Goal: Task Accomplishment & Management: Manage account settings

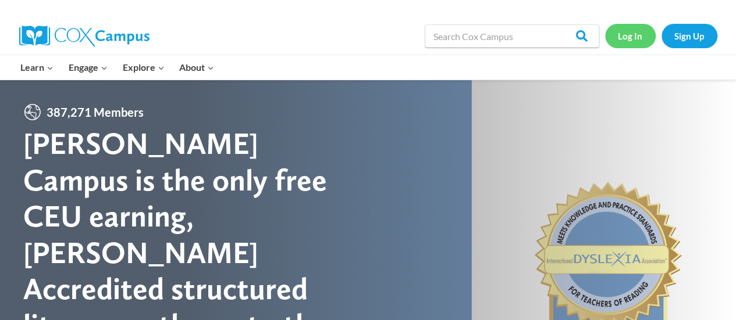
click at [633, 35] on link "Log In" at bounding box center [630, 36] width 51 height 24
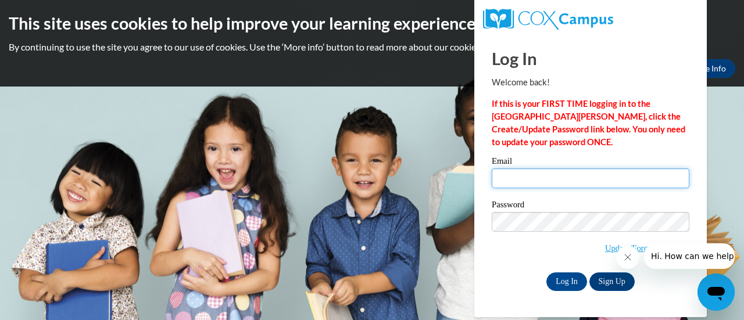
click at [518, 180] on input "Email" at bounding box center [591, 179] width 198 height 20
type input "[EMAIL_ADDRESS][DOMAIN_NAME]"
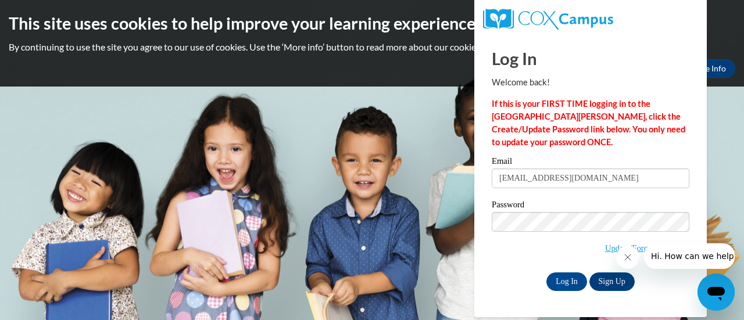
click at [567, 247] on span "Update/Forgot Password" at bounding box center [591, 236] width 198 height 48
click at [606, 249] on link "Update/Forgot Password" at bounding box center [647, 248] width 84 height 9
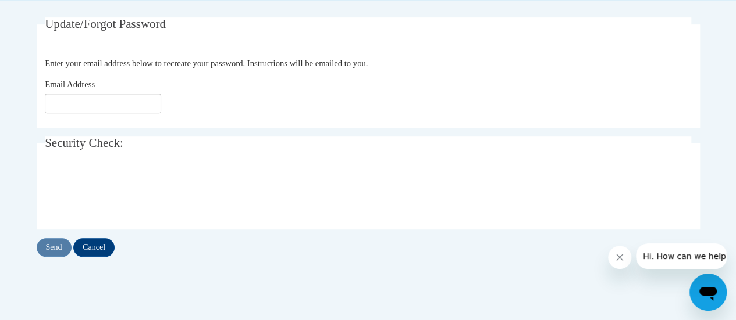
scroll to position [247, 0]
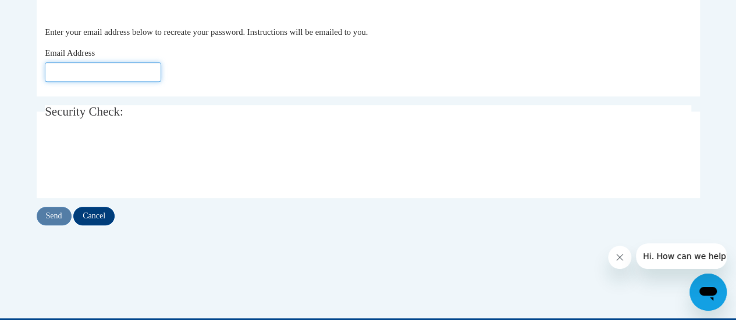
click at [123, 69] on input "Email Address" at bounding box center [103, 72] width 116 height 20
click button "Refresh captcha" at bounding box center [0, 0] width 0 height 0
type input "rolandrita1213@gmail.com"
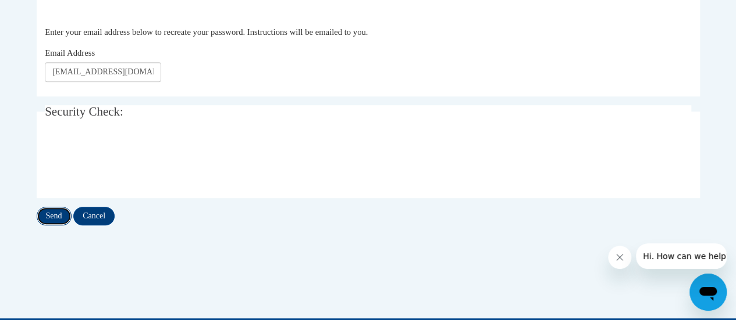
click at [58, 217] on input "Send" at bounding box center [54, 216] width 35 height 19
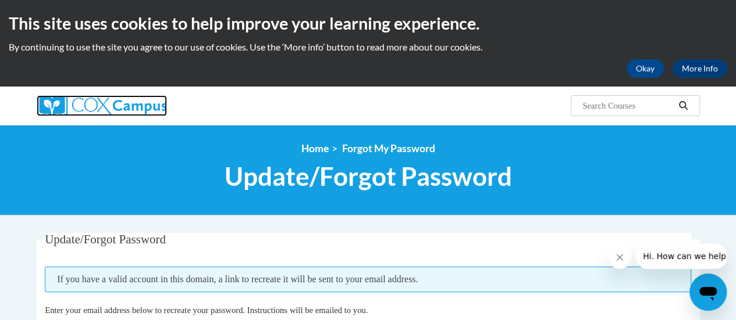
click at [95, 108] on img at bounding box center [102, 105] width 130 height 21
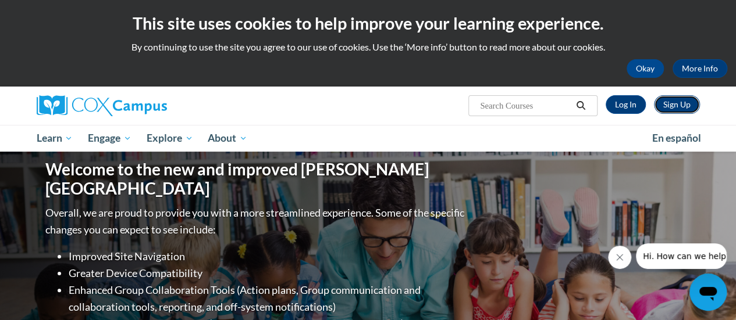
click at [679, 106] on link "Sign Up" at bounding box center [677, 104] width 46 height 19
click at [631, 106] on link "Log In" at bounding box center [625, 104] width 40 height 19
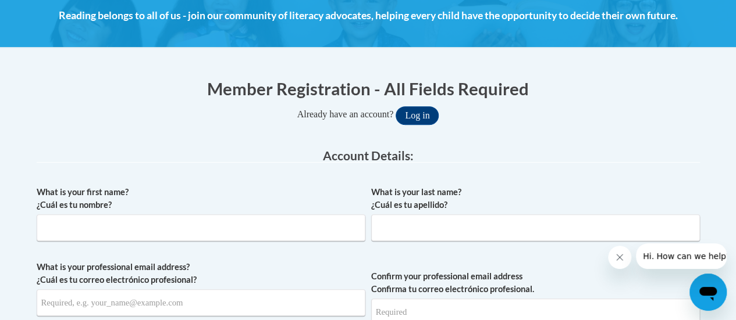
scroll to position [178, 0]
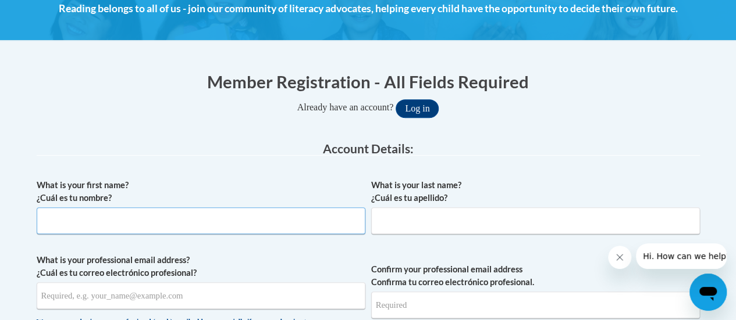
click at [131, 223] on input "What is your first name? ¿Cuál es tu nombre?" at bounding box center [201, 221] width 329 height 27
type input "[PERSON_NAME]"
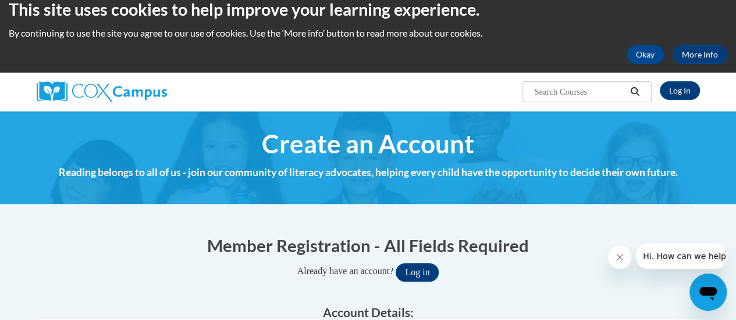
scroll to position [10, 0]
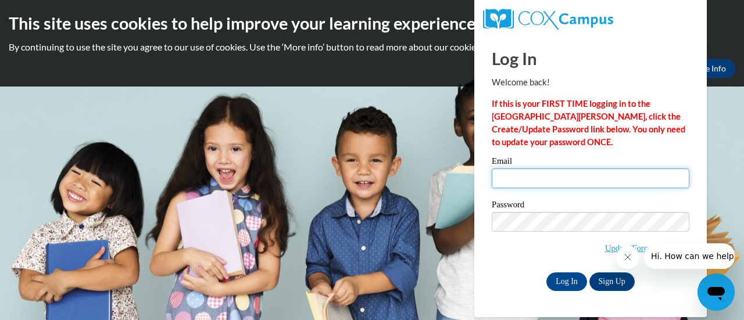
click at [532, 175] on input "Email" at bounding box center [591, 179] width 198 height 20
type input "[PERSON_NAME][EMAIL_ADDRESS][PERSON_NAME][DOMAIN_NAME]"
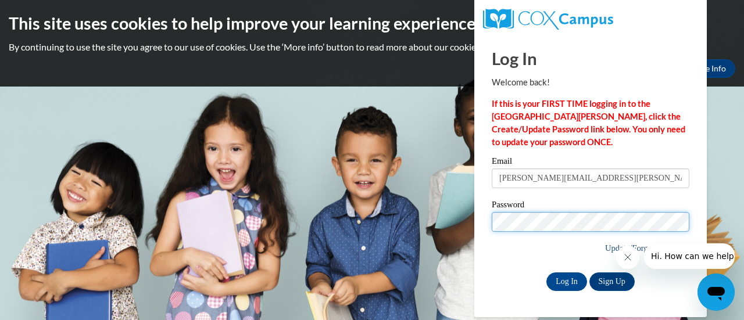
click at [605, 251] on link "Update/Forgot Password" at bounding box center [647, 248] width 84 height 9
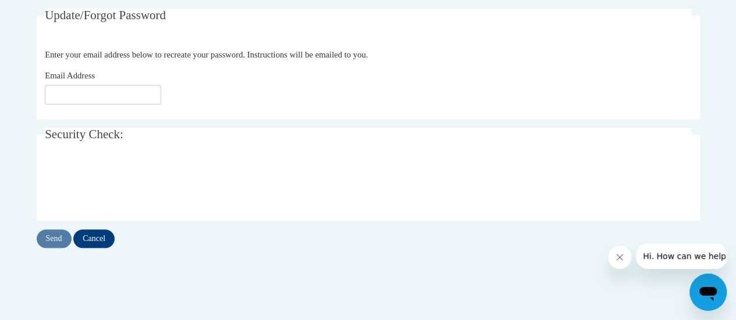
scroll to position [224, 0]
click at [113, 87] on input "Email Address" at bounding box center [103, 95] width 116 height 20
type input "atkinson.rita@fcboe.org"
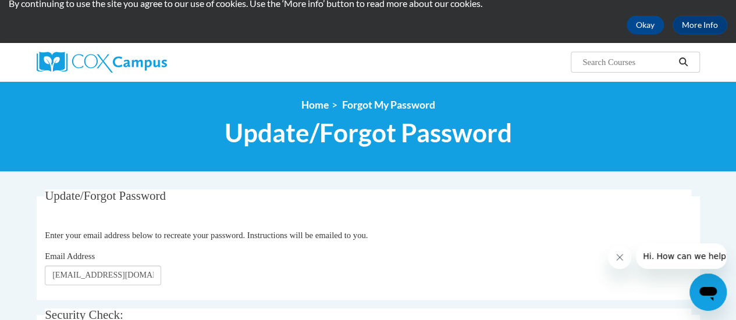
scroll to position [0, 0]
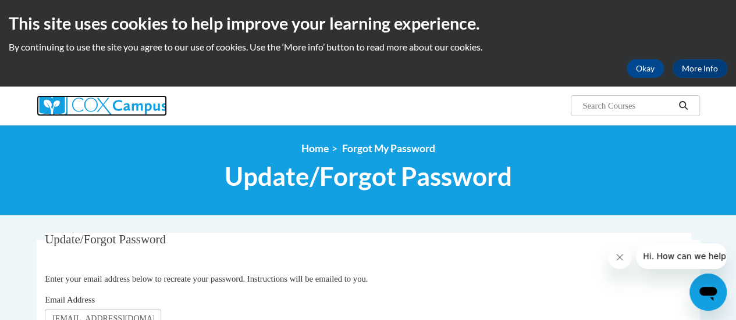
click at [127, 106] on img at bounding box center [102, 105] width 130 height 21
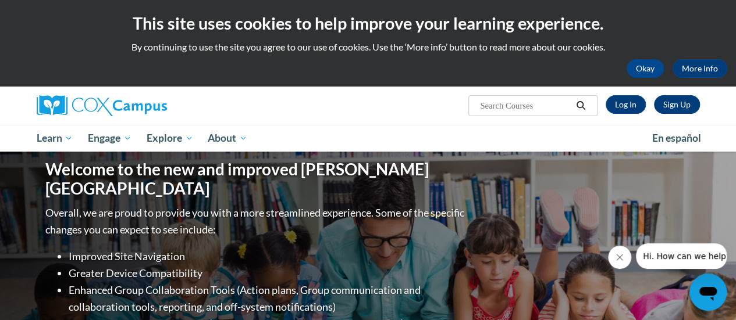
click at [677, 105] on link "Sign Up" at bounding box center [677, 104] width 46 height 19
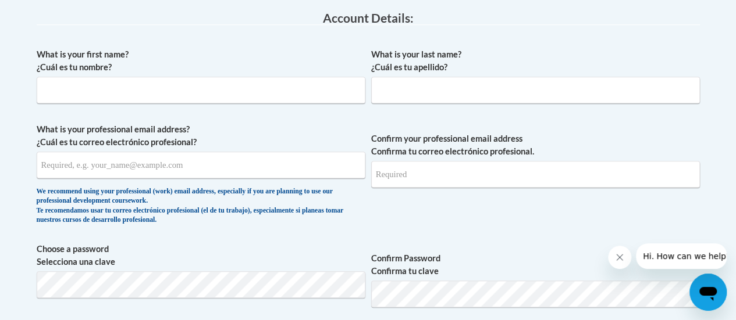
scroll to position [312, 0]
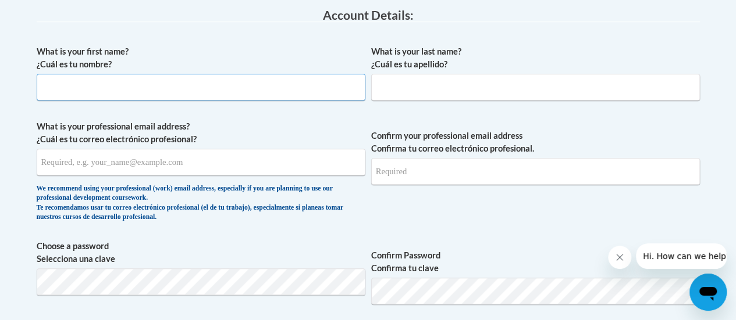
click at [84, 80] on input "What is your first name? ¿Cuál es tu nombre?" at bounding box center [201, 87] width 329 height 27
type input "[PERSON_NAME]"
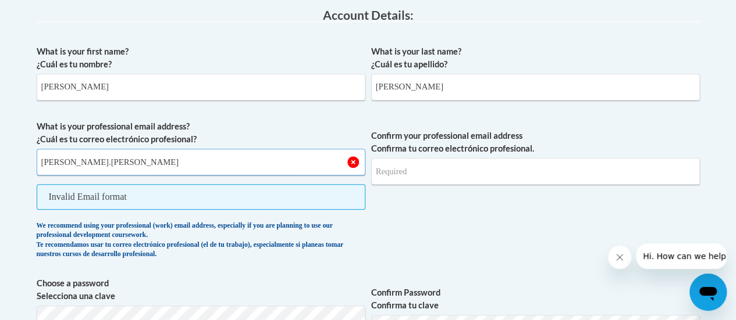
type input "[PERSON_NAME].[PERSON_NAME]"
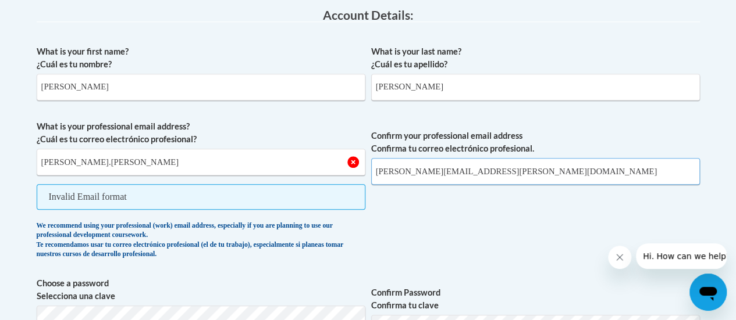
type input "[PERSON_NAME][EMAIL_ADDRESS][PERSON_NAME][DOMAIN_NAME]"
click at [109, 157] on input "[PERSON_NAME].[PERSON_NAME]" at bounding box center [201, 162] width 329 height 27
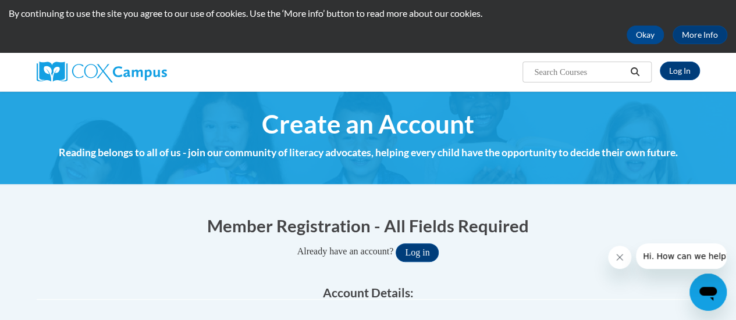
scroll to position [0, 0]
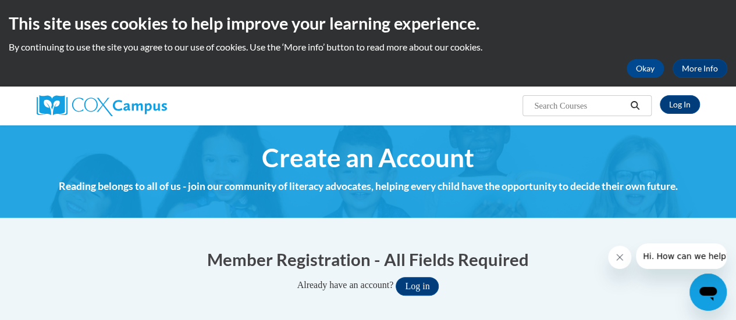
type input "[PERSON_NAME][EMAIL_ADDRESS][PERSON_NAME][DOMAIN_NAME]"
click at [121, 107] on img at bounding box center [102, 105] width 130 height 21
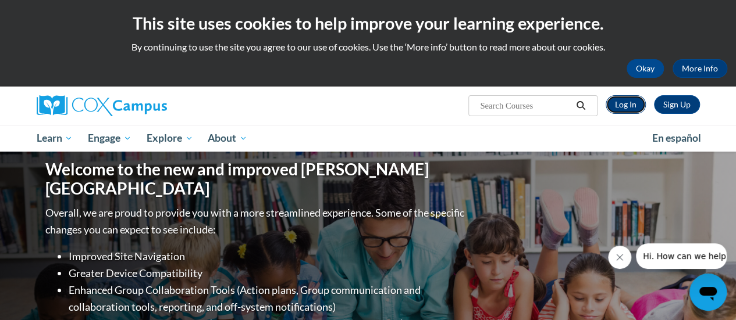
click at [633, 102] on link "Log In" at bounding box center [625, 104] width 40 height 19
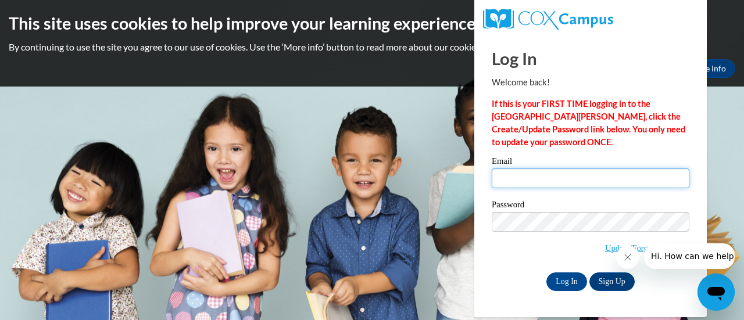
click at [538, 180] on input "Email" at bounding box center [591, 179] width 198 height 20
type input "atkinson.rita@fcboe.org"
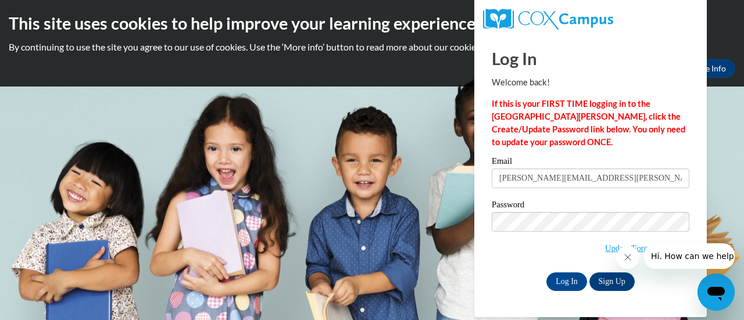
click at [628, 259] on icon "Close message from company" at bounding box center [627, 257] width 9 height 9
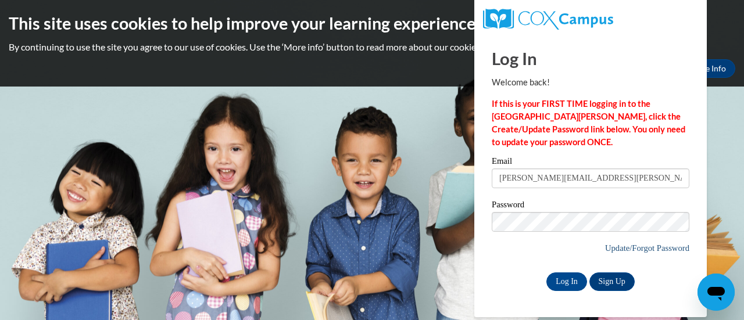
click at [659, 245] on link "Update/Forgot Password" at bounding box center [647, 248] width 84 height 9
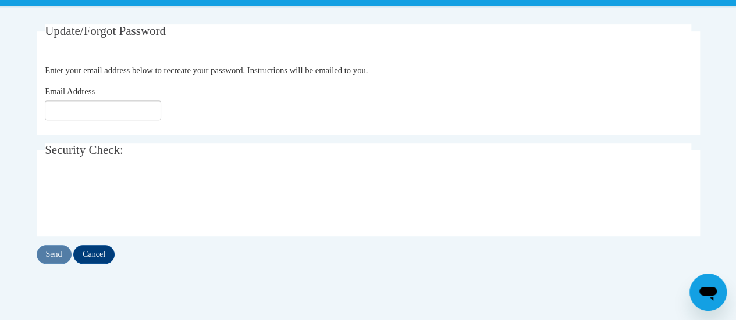
scroll to position [215, 0]
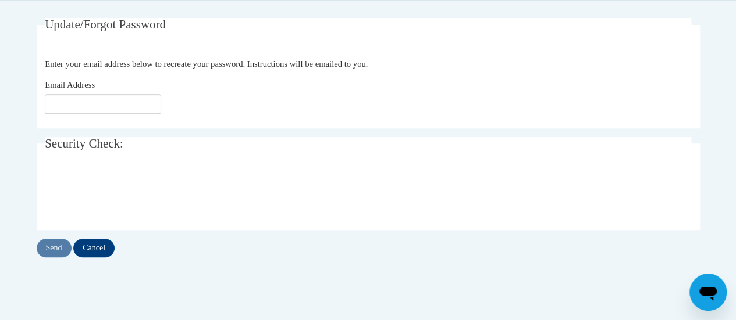
click at [141, 106] on input "Email Address" at bounding box center [103, 104] width 116 height 20
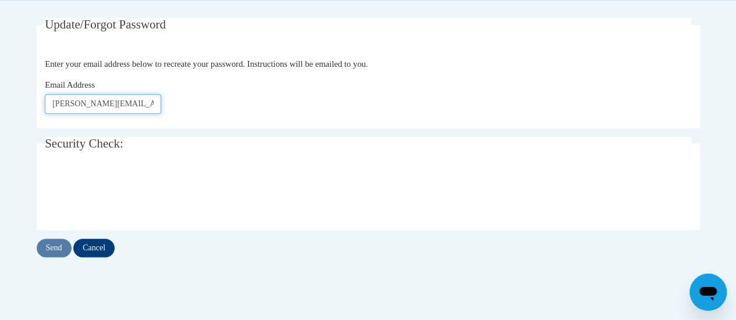
type input "[EMAIL_ADDRESS][DOMAIN_NAME]"
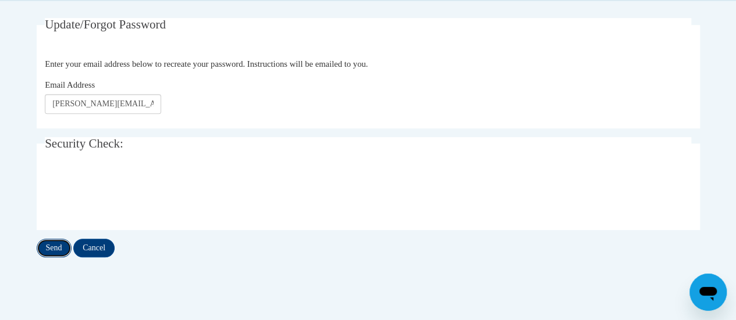
click at [55, 247] on input "Send" at bounding box center [54, 248] width 35 height 19
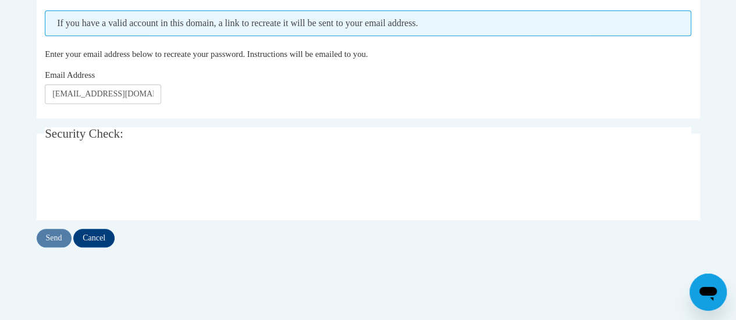
scroll to position [257, 0]
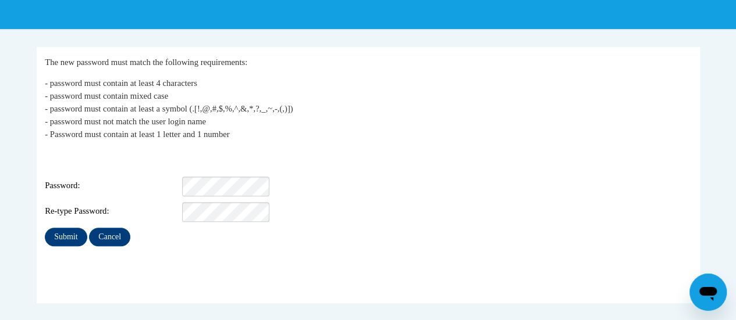
scroll to position [177, 0]
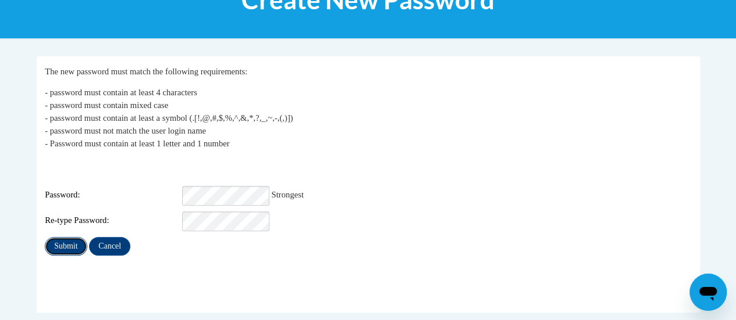
click at [65, 238] on input "Submit" at bounding box center [66, 246] width 42 height 19
